Goal: Task Accomplishment & Management: Complete application form

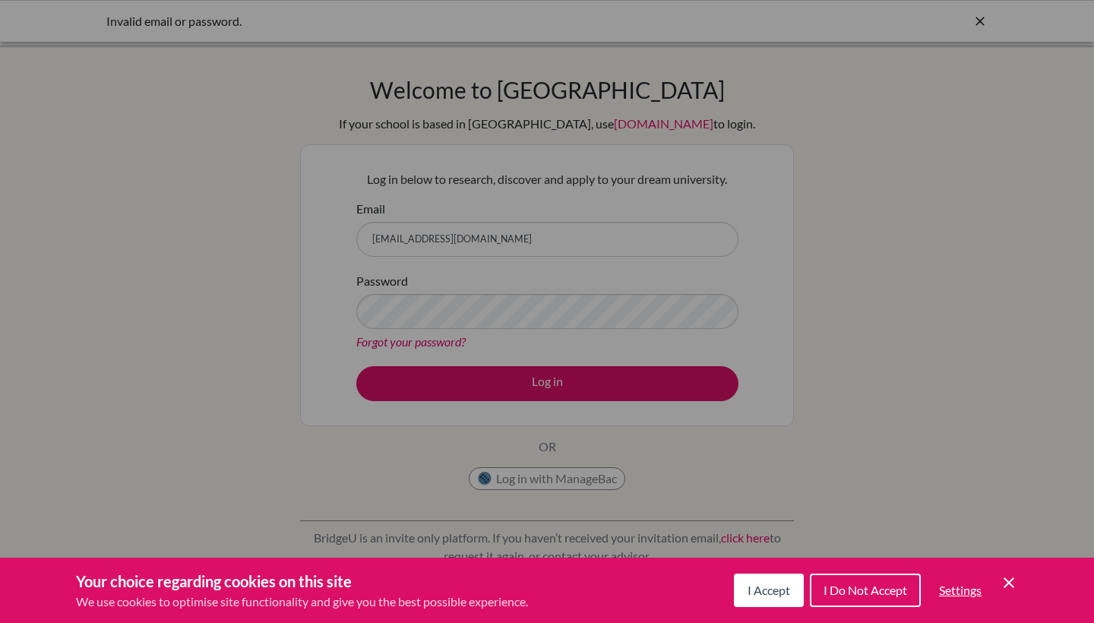
click at [532, 299] on div "Cookie Preferences" at bounding box center [547, 311] width 1094 height 623
click at [772, 586] on span "I Accept" at bounding box center [768, 590] width 43 height 14
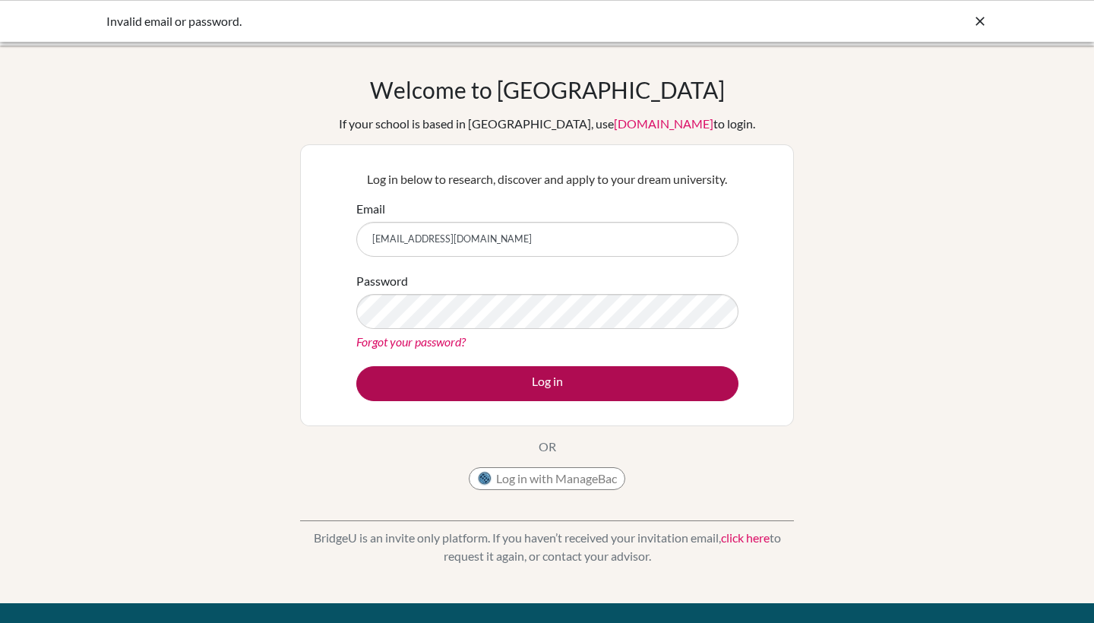
click at [576, 381] on button "Log in" at bounding box center [547, 383] width 382 height 35
click at [634, 381] on button "Log in" at bounding box center [547, 383] width 382 height 35
click at [542, 390] on button "Log in" at bounding box center [547, 383] width 382 height 35
click at [616, 386] on button "Log in" at bounding box center [547, 383] width 382 height 35
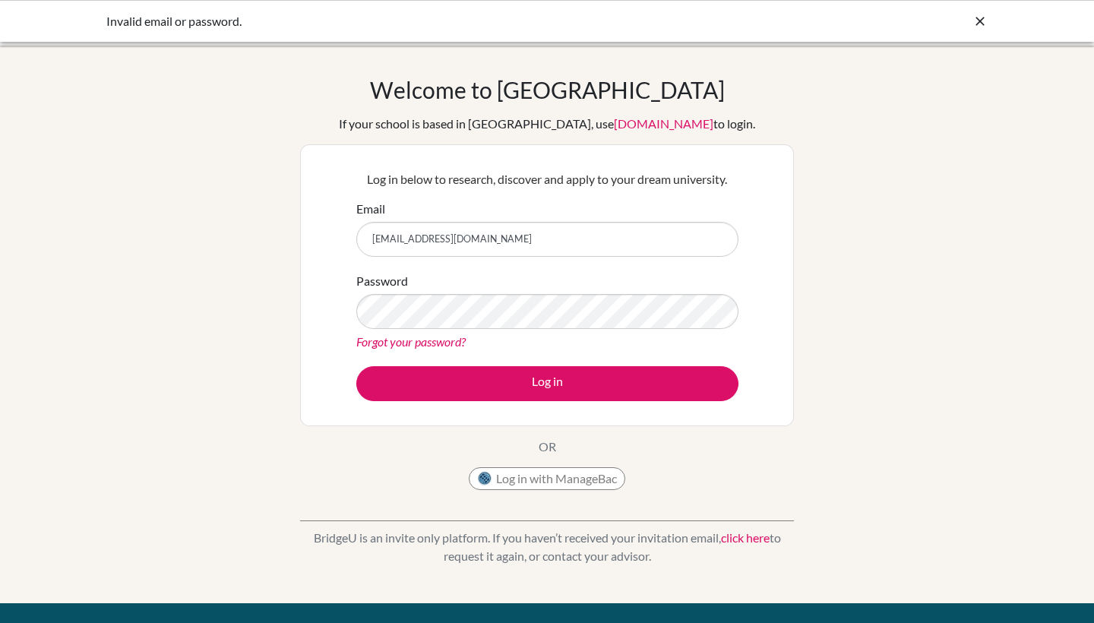
click at [905, 221] on div "Welcome to [GEOGRAPHIC_DATA] If your school is based in [GEOGRAPHIC_DATA], use …" at bounding box center [547, 324] width 1094 height 497
